Goal: Information Seeking & Learning: Learn about a topic

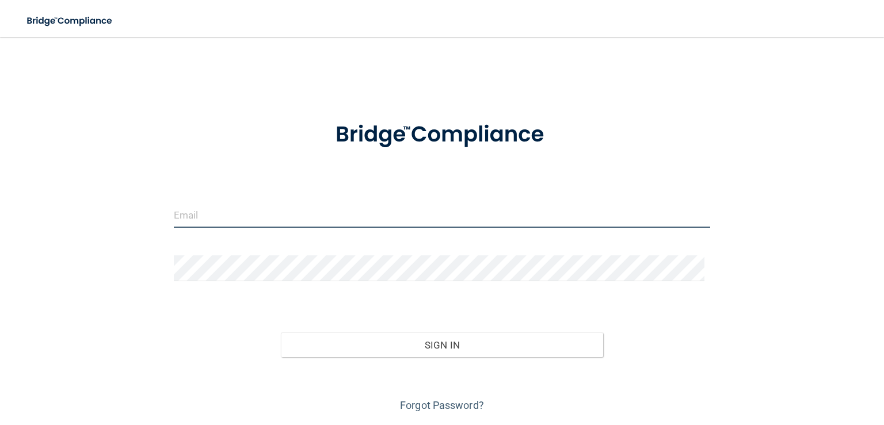
click at [363, 213] on input "email" at bounding box center [442, 215] width 536 height 26
type input "[EMAIL_ADDRESS][DOMAIN_NAME]"
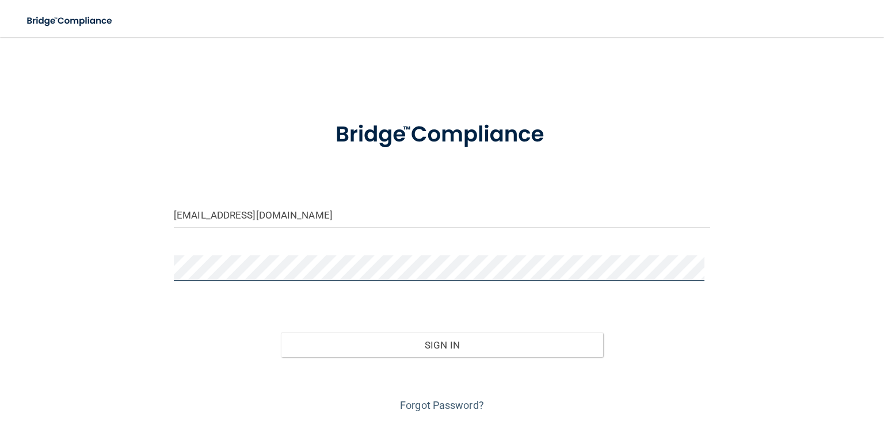
click at [281, 332] on button "Sign In" at bounding box center [442, 344] width 322 height 25
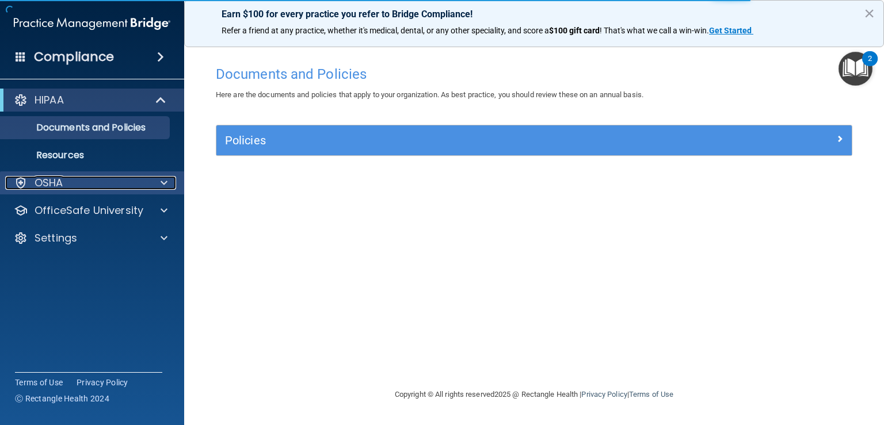
click at [112, 182] on div "OSHA" at bounding box center [76, 183] width 143 height 14
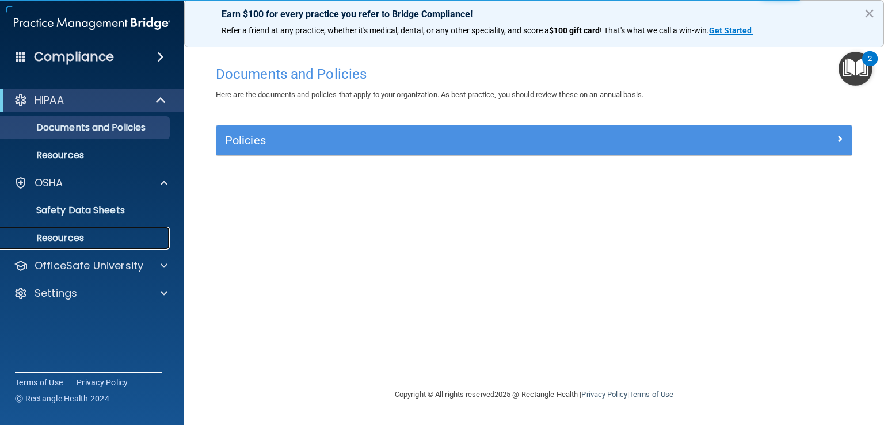
click at [105, 242] on p "Resources" at bounding box center [85, 238] width 157 height 12
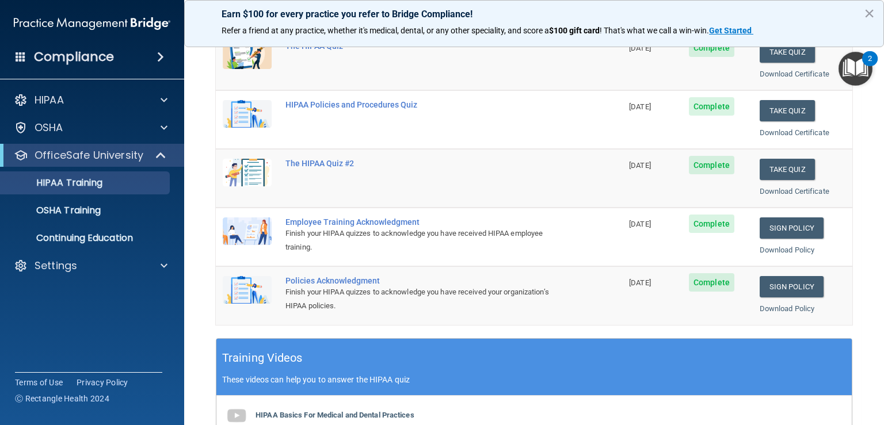
scroll to position [173, 0]
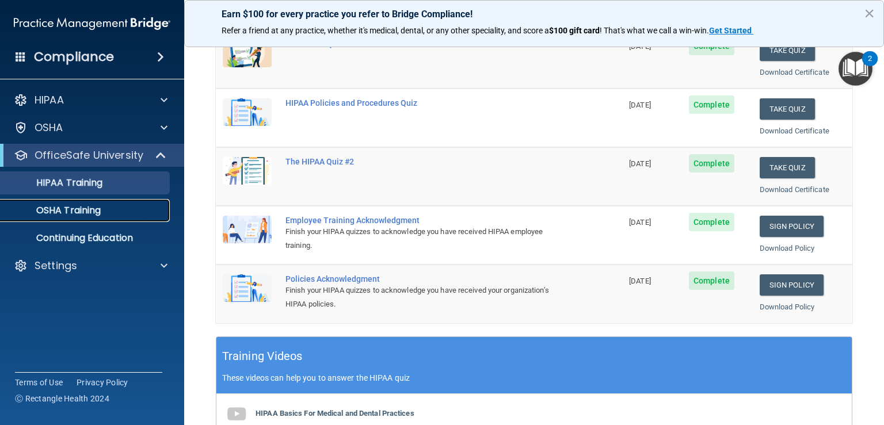
click at [53, 215] on p "OSHA Training" at bounding box center [53, 211] width 93 height 12
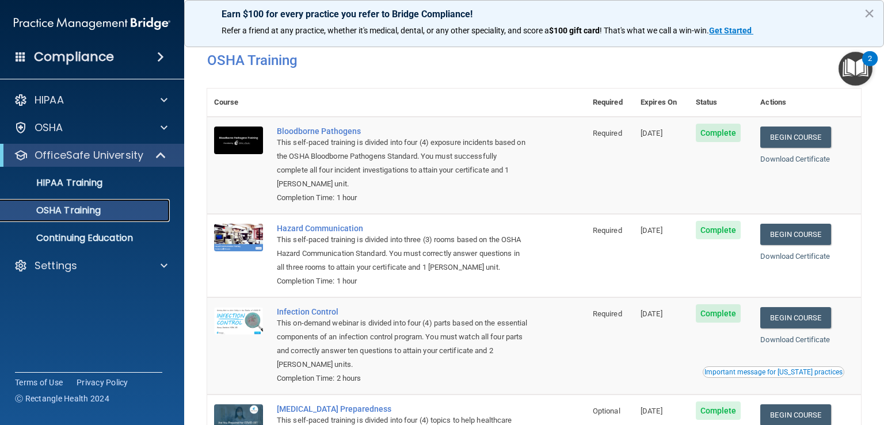
scroll to position [11, 0]
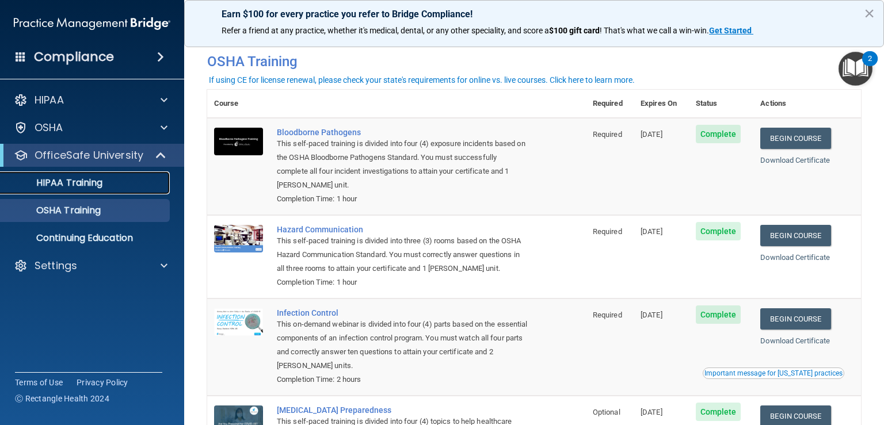
click at [70, 174] on link "HIPAA Training" at bounding box center [78, 182] width 181 height 23
